Goal: Information Seeking & Learning: Learn about a topic

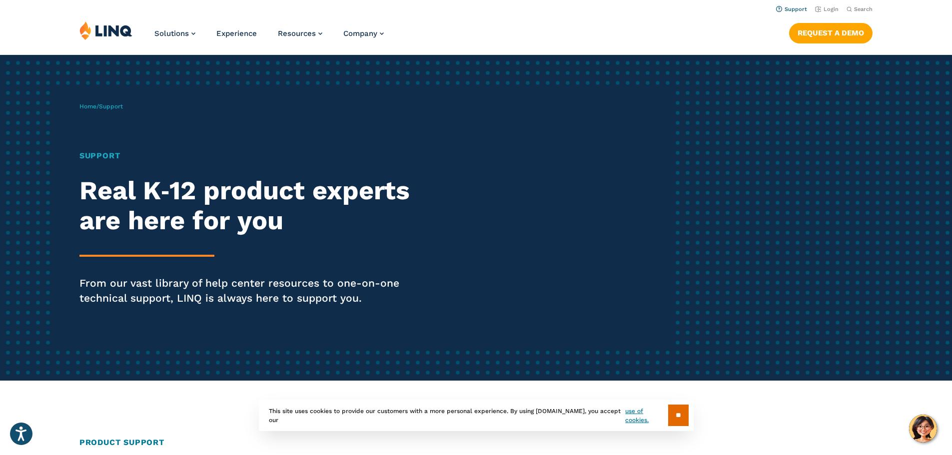
click at [786, 7] on link "Support" at bounding box center [791, 9] width 31 height 6
click at [797, 8] on link "Support" at bounding box center [791, 9] width 31 height 6
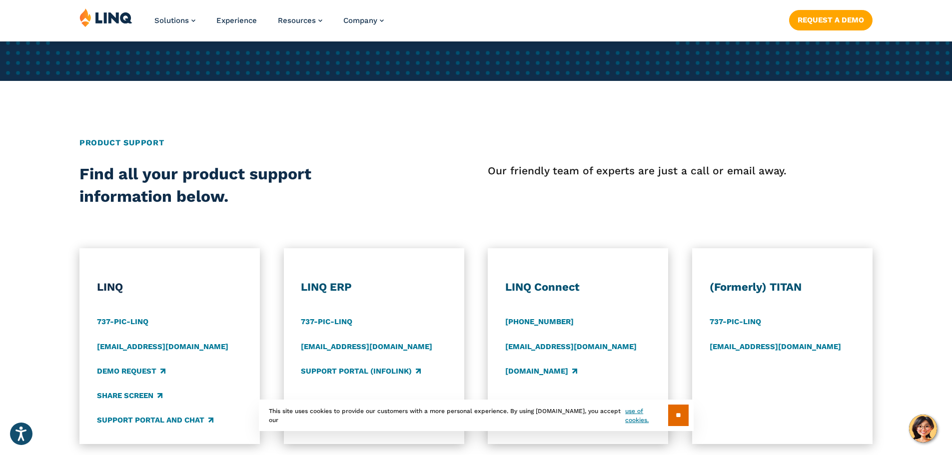
scroll to position [400, 0]
